Goal: Transaction & Acquisition: Purchase product/service

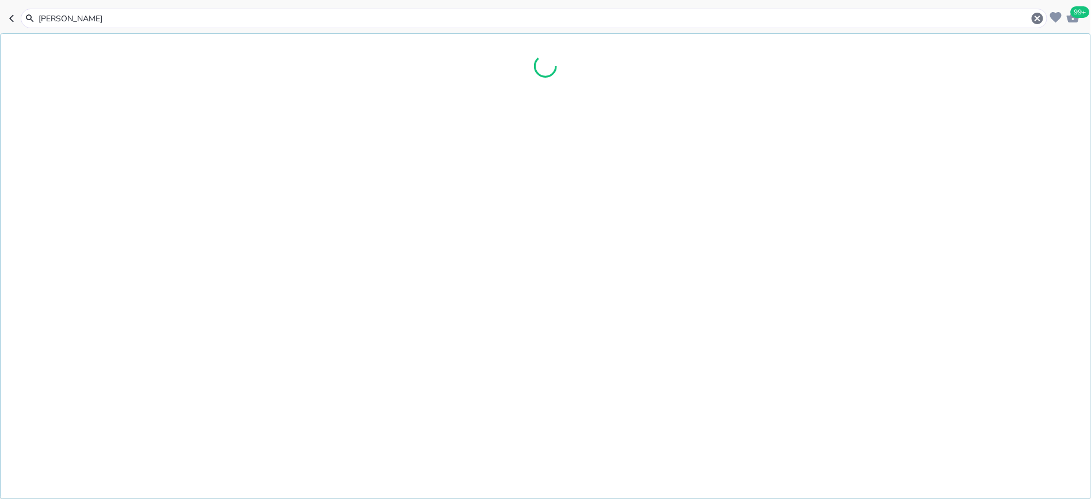
type input "[PERSON_NAME]"
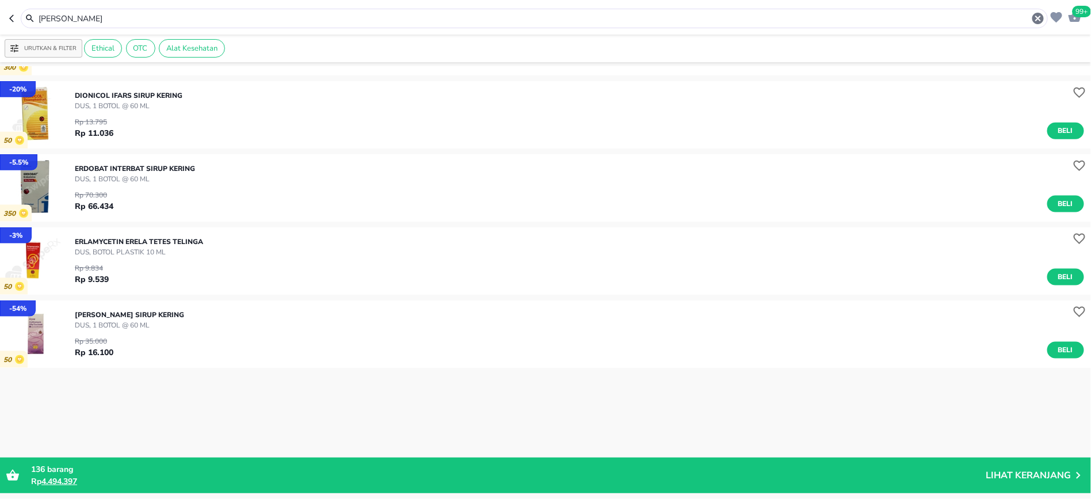
scroll to position [418, 0]
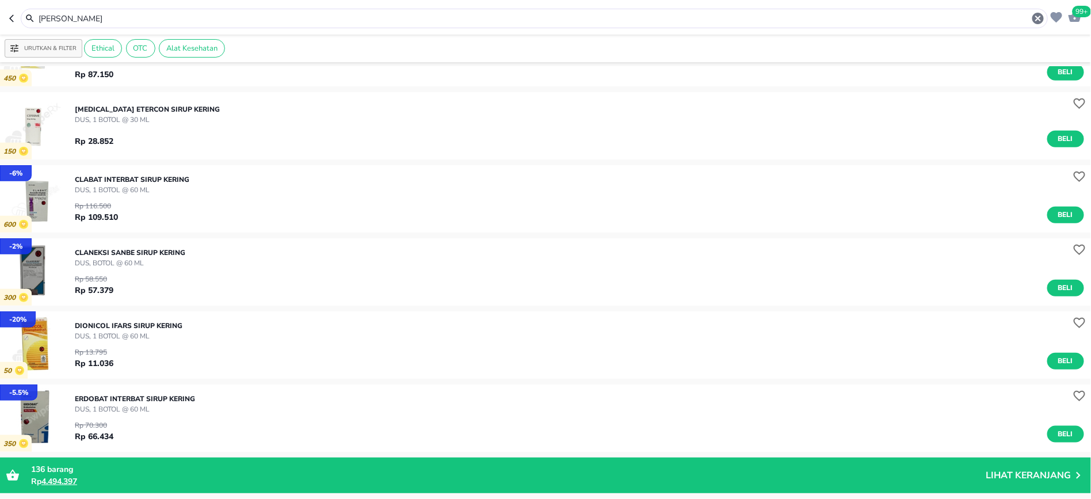
drag, startPoint x: 87, startPoint y: 18, endPoint x: 2, endPoint y: 15, distance: 85.2
click at [2, 15] on header "99+ [PERSON_NAME]" at bounding box center [545, 17] width 1091 height 35
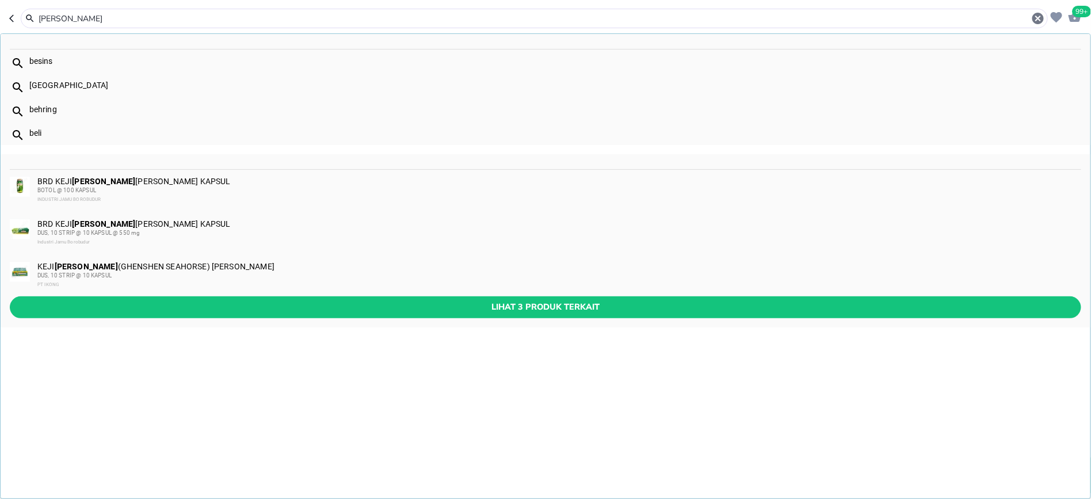
type input "[PERSON_NAME]"
click at [62, 188] on span "BOTOL @ 100 KAPSUL" at bounding box center [66, 190] width 59 height 6
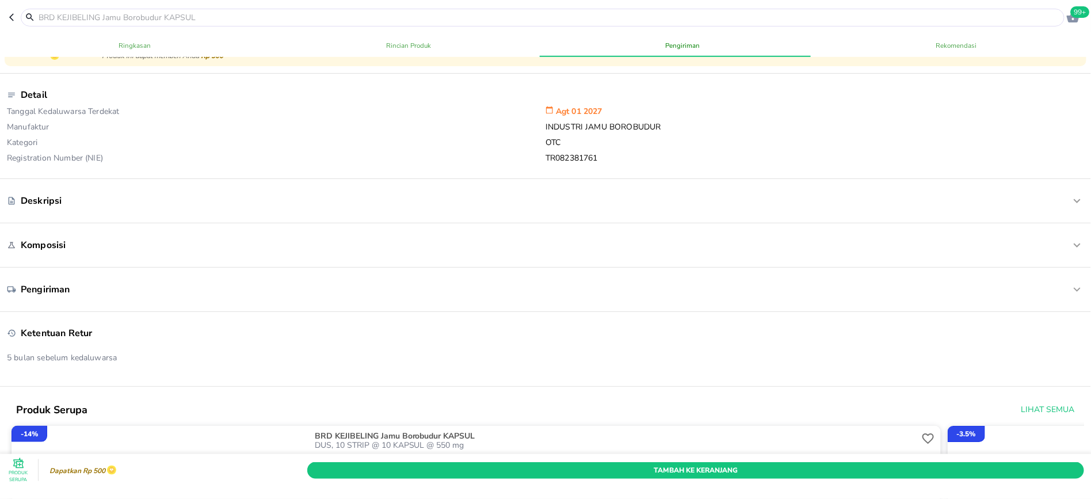
scroll to position [307, 0]
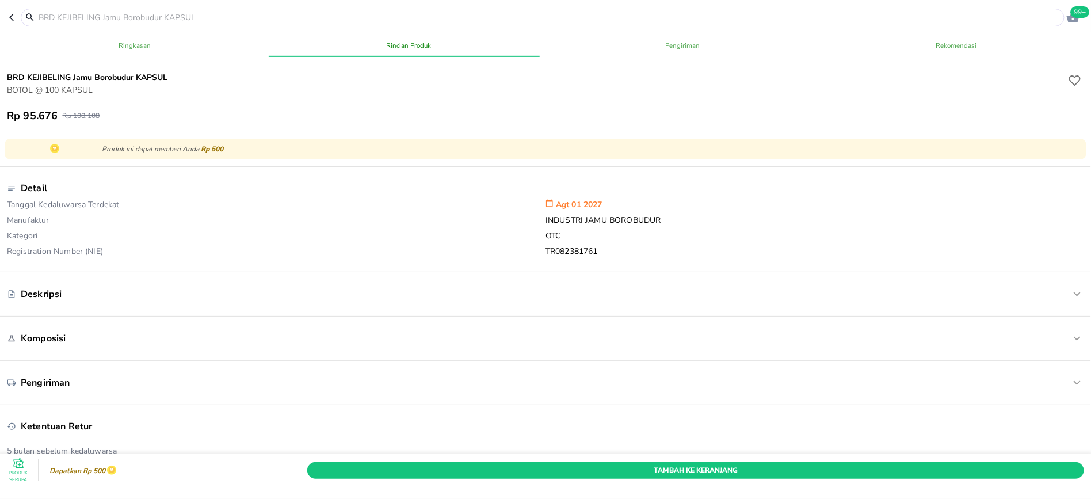
click at [112, 299] on div "Deskripsi" at bounding box center [500, 294] width 987 height 13
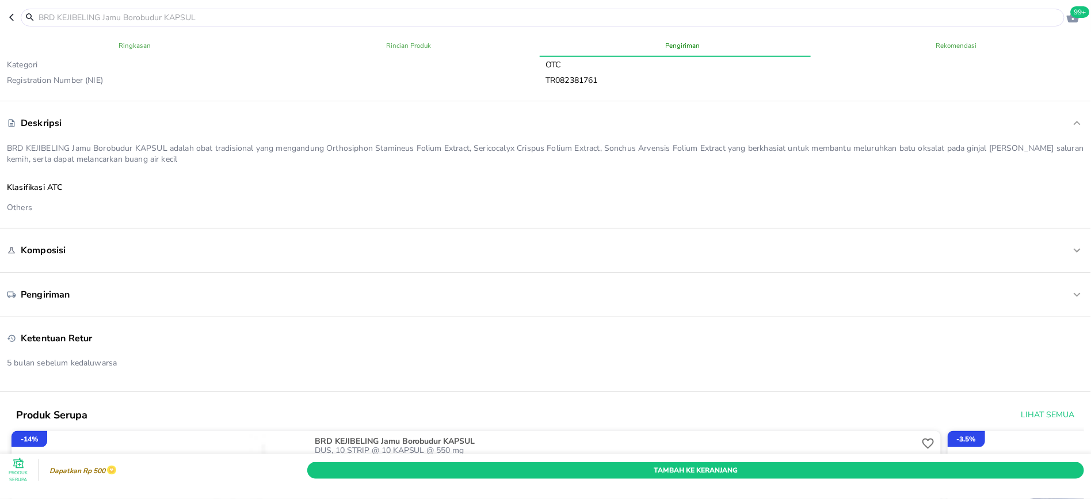
scroll to position [537, 0]
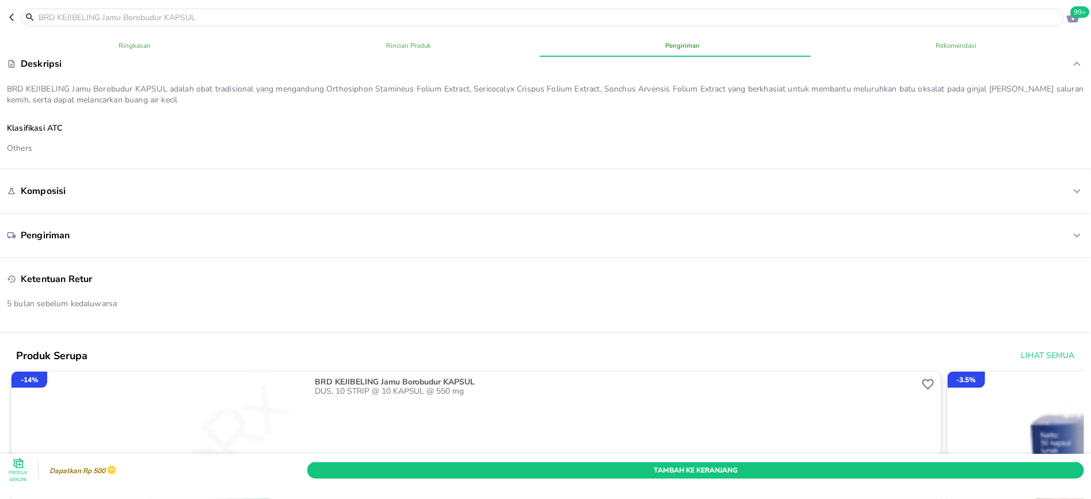
click at [14, 21] on icon "button" at bounding box center [13, 17] width 9 height 9
